Goal: Information Seeking & Learning: Learn about a topic

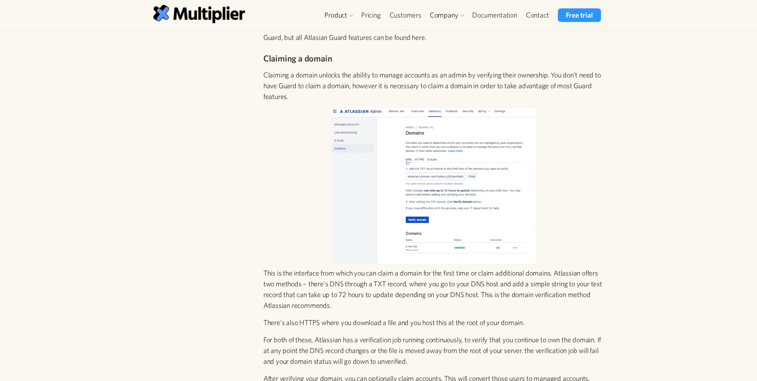
scroll to position [704, 0]
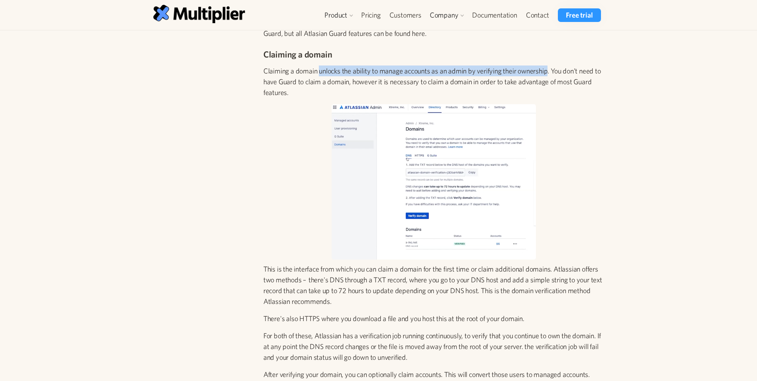
drag, startPoint x: 320, startPoint y: 61, endPoint x: 549, endPoint y: 63, distance: 229.4
click at [549, 65] on p "Claiming a domain unlocks the ability to manage accounts as an admin by verifyi…" at bounding box center [433, 81] width 341 height 32
drag, startPoint x: 549, startPoint y: 63, endPoint x: 545, endPoint y: 63, distance: 4.4
copy p "unlocks the ability to manage accounts as an admin by verifying their ownership"
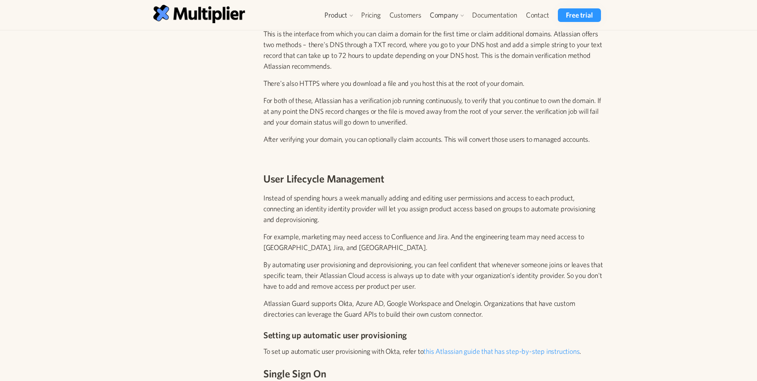
scroll to position [943, 0]
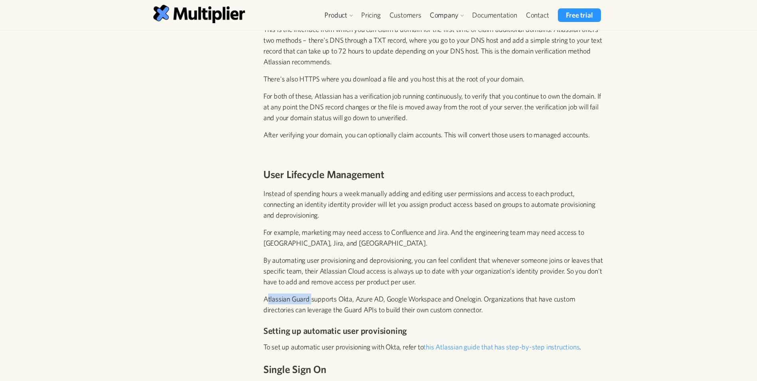
drag, startPoint x: 266, startPoint y: 286, endPoint x: 312, endPoint y: 292, distance: 45.8
click at [312, 293] on p "Atlassian Guard supports Okta, Azure AD, Google Workspace and Onelogin. Organiz…" at bounding box center [433, 304] width 341 height 22
drag, startPoint x: 312, startPoint y: 292, endPoint x: 279, endPoint y: 292, distance: 32.3
click at [279, 293] on p "Atlassian Guard supports Okta, Azure AD, Google Workspace and Onelogin. Organiz…" at bounding box center [433, 304] width 341 height 22
click at [264, 293] on p "Atlassian Guard supports Okta, Azure AD, Google Workspace and Onelogin. Organiz…" at bounding box center [433, 304] width 341 height 22
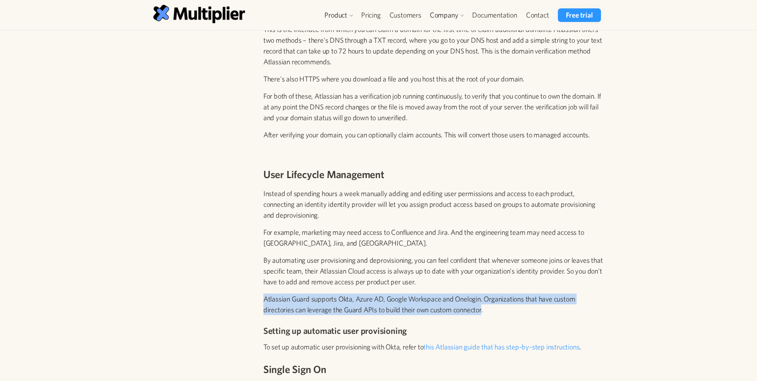
drag, startPoint x: 264, startPoint y: 288, endPoint x: 483, endPoint y: 298, distance: 219.2
click at [483, 298] on p "Atlassian Guard supports Okta, Azure AD, Google Workspace and Onelogin. Organiz…" at bounding box center [433, 304] width 341 height 22
drag, startPoint x: 483, startPoint y: 298, endPoint x: 472, endPoint y: 294, distance: 11.8
copy p "Atlassian Guard supports Okta, Azure AD, Google Workspace and Onelogin. Organiz…"
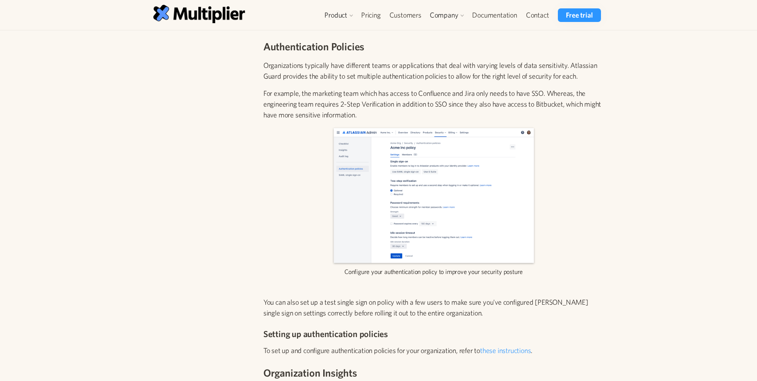
scroll to position [1975, 0]
